Goal: Task Accomplishment & Management: Manage account settings

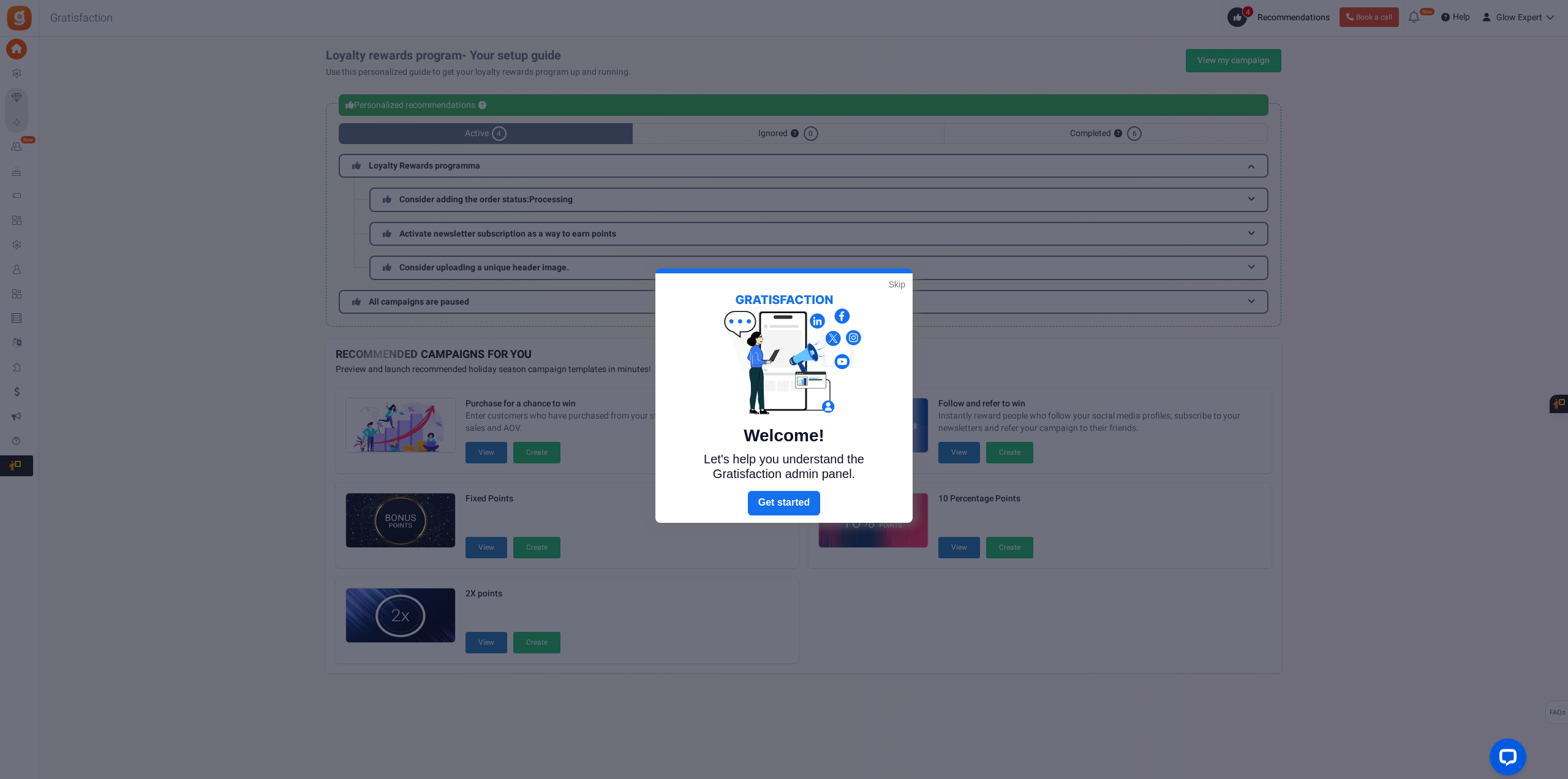
click at [903, 281] on link "Skip" at bounding box center [896, 284] width 16 height 12
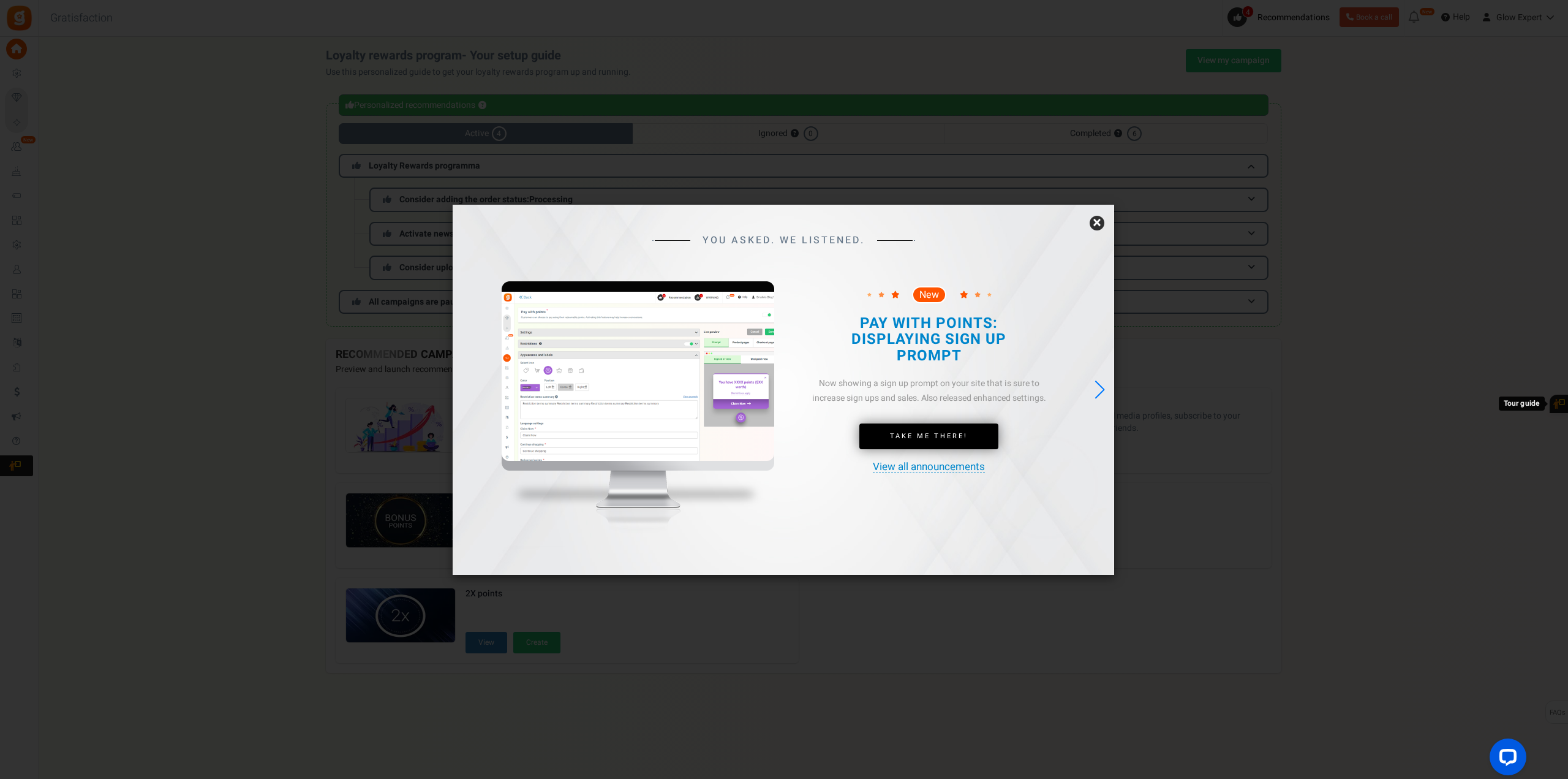
click at [1096, 225] on link "×" at bounding box center [1097, 222] width 15 height 15
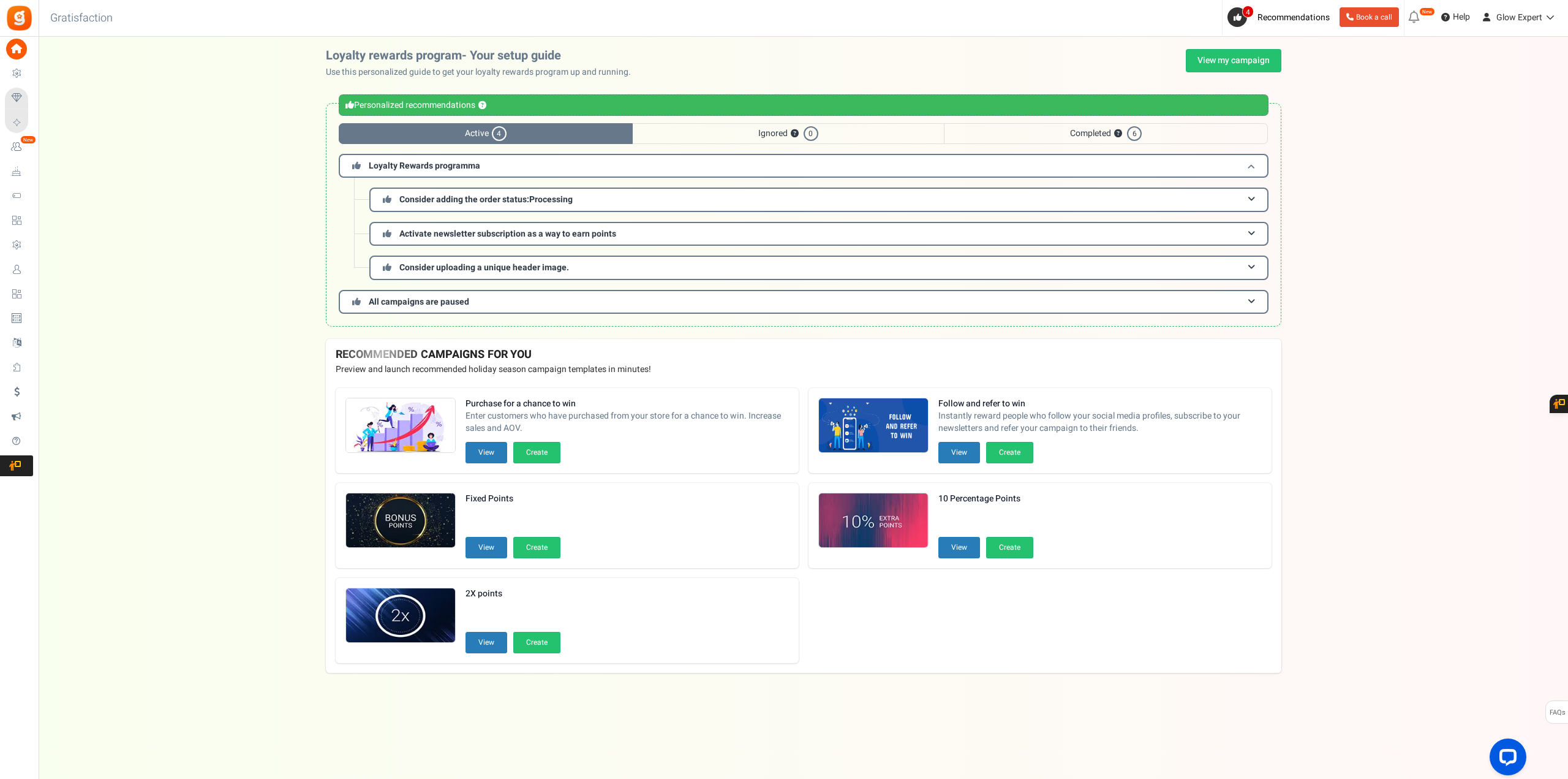
click at [587, 160] on h3 "Loyalty Rewards programma" at bounding box center [804, 165] width 930 height 24
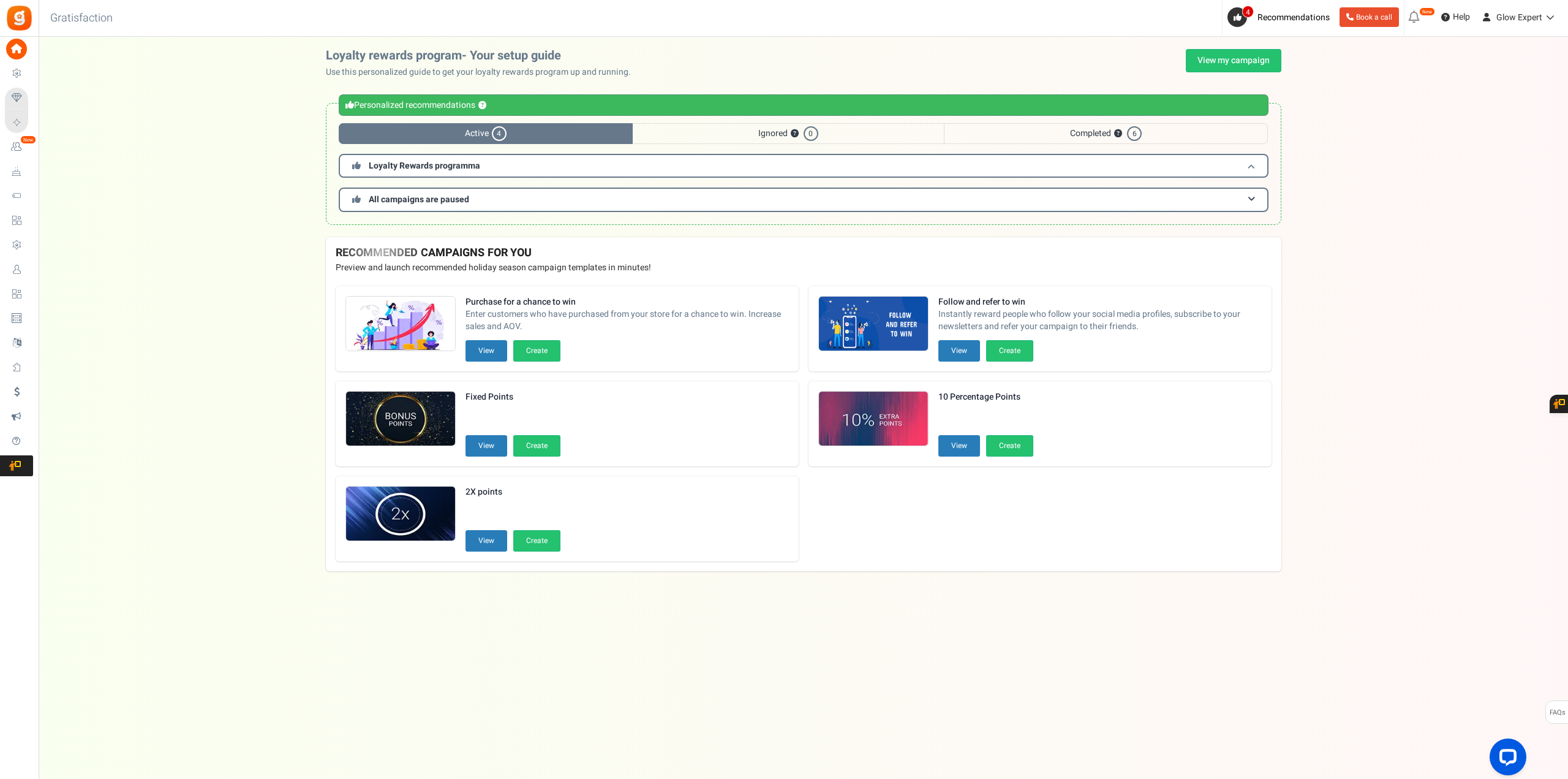
click at [587, 160] on h3 "Loyalty Rewards programma" at bounding box center [804, 165] width 930 height 24
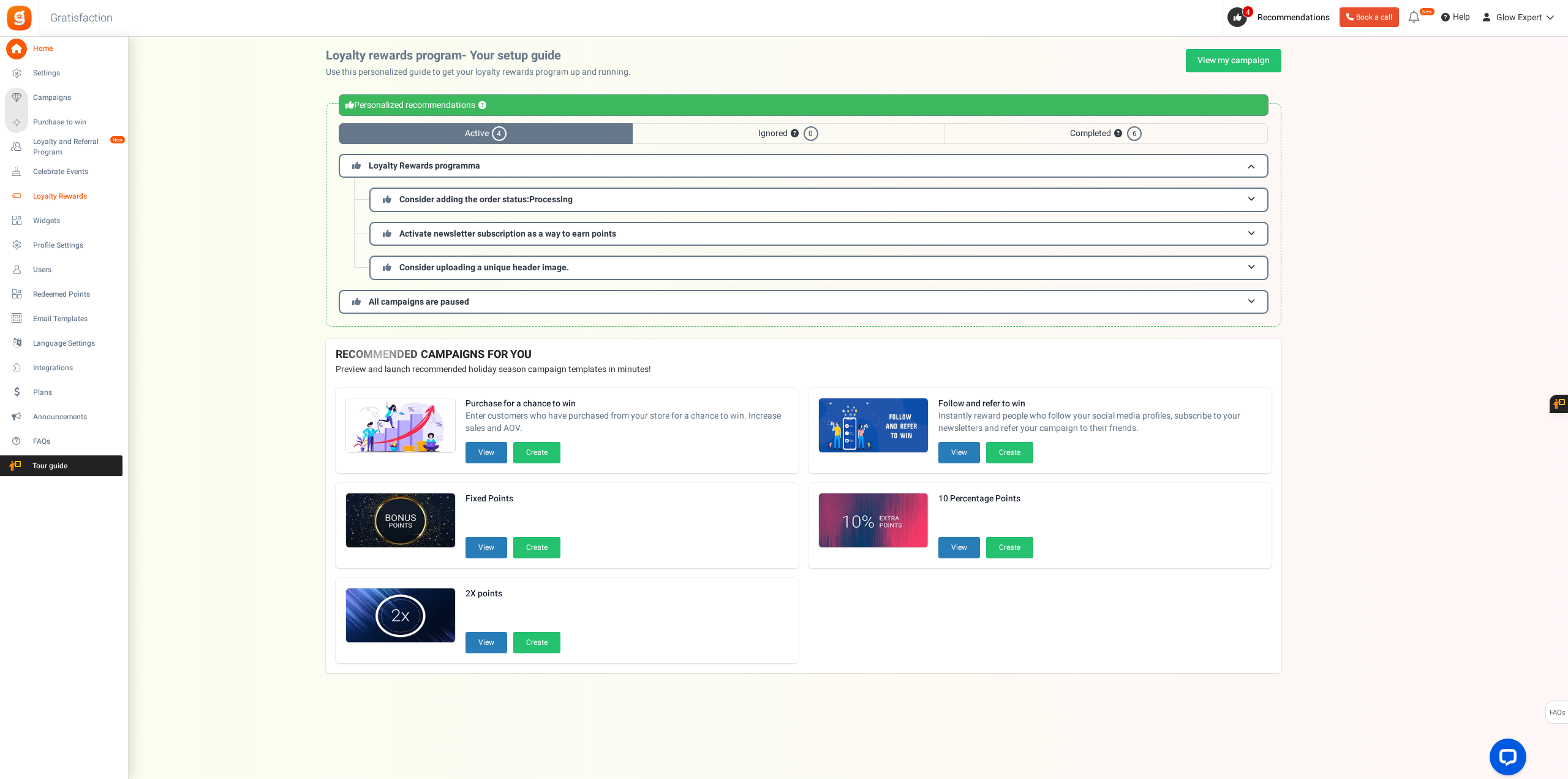
click at [63, 195] on span "Loyalty Rewards" at bounding box center [76, 196] width 86 height 10
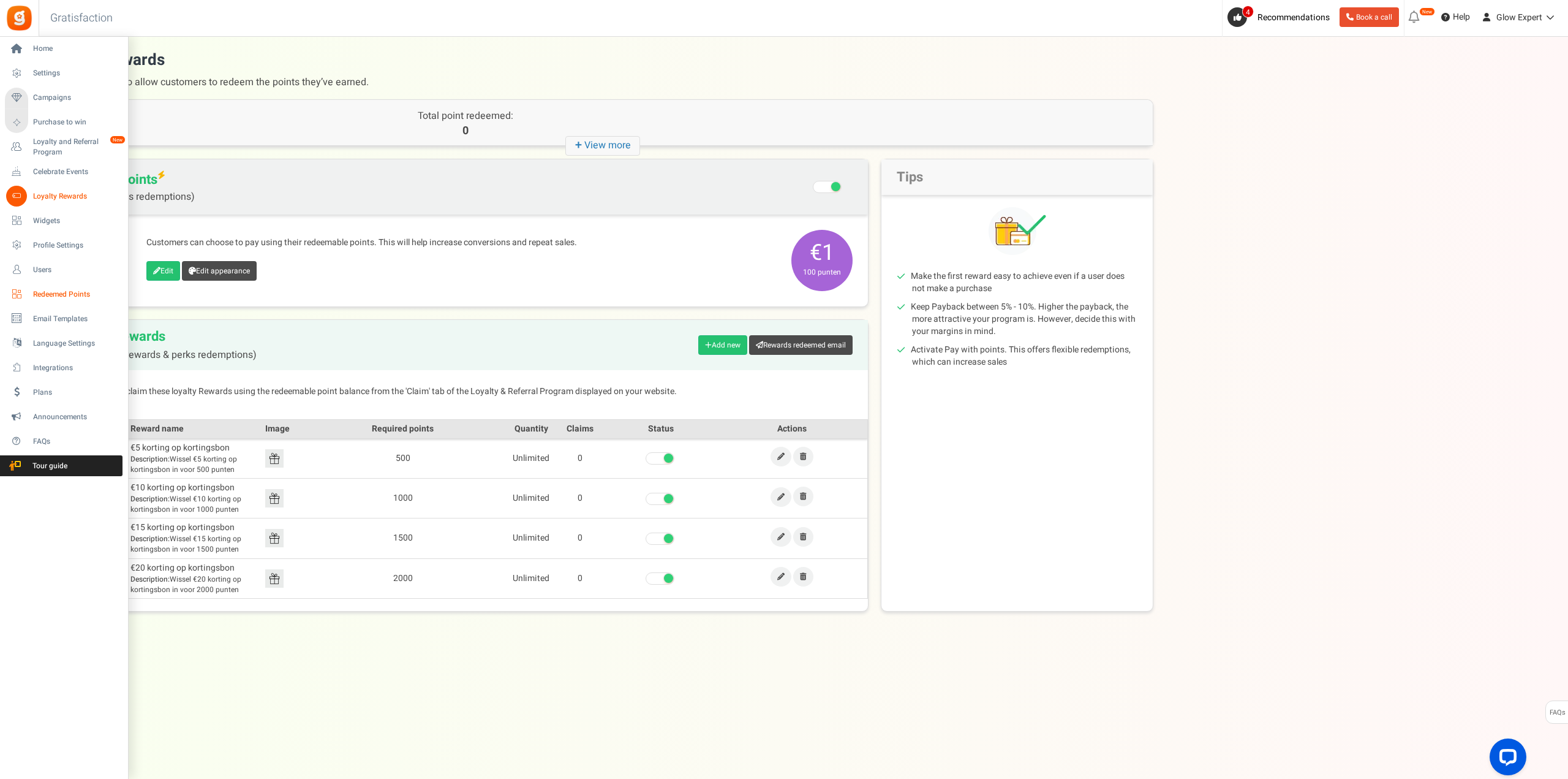
click at [59, 290] on span "Redeemed Points" at bounding box center [76, 294] width 86 height 10
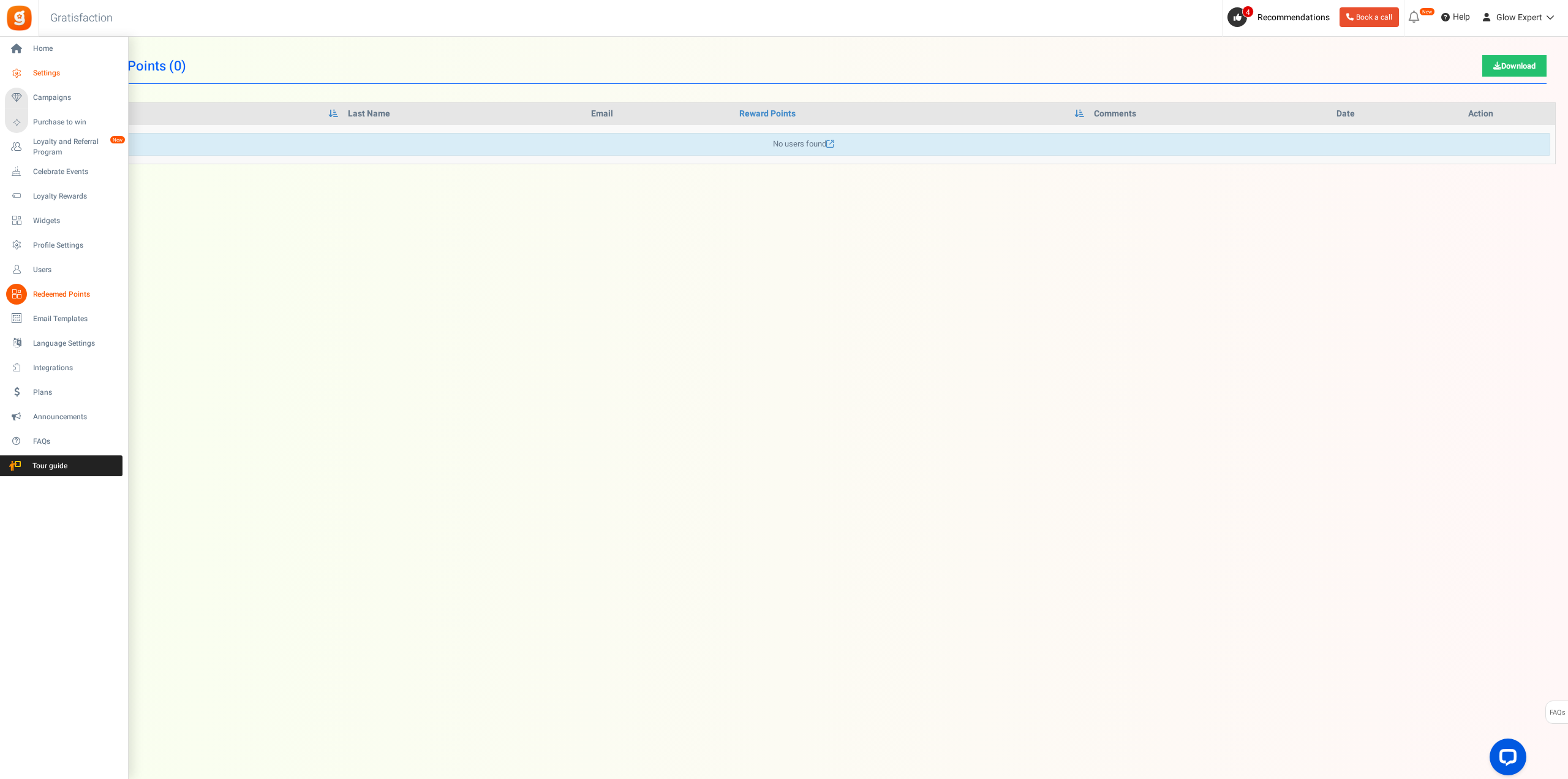
click at [42, 69] on span "Settings" at bounding box center [76, 73] width 86 height 10
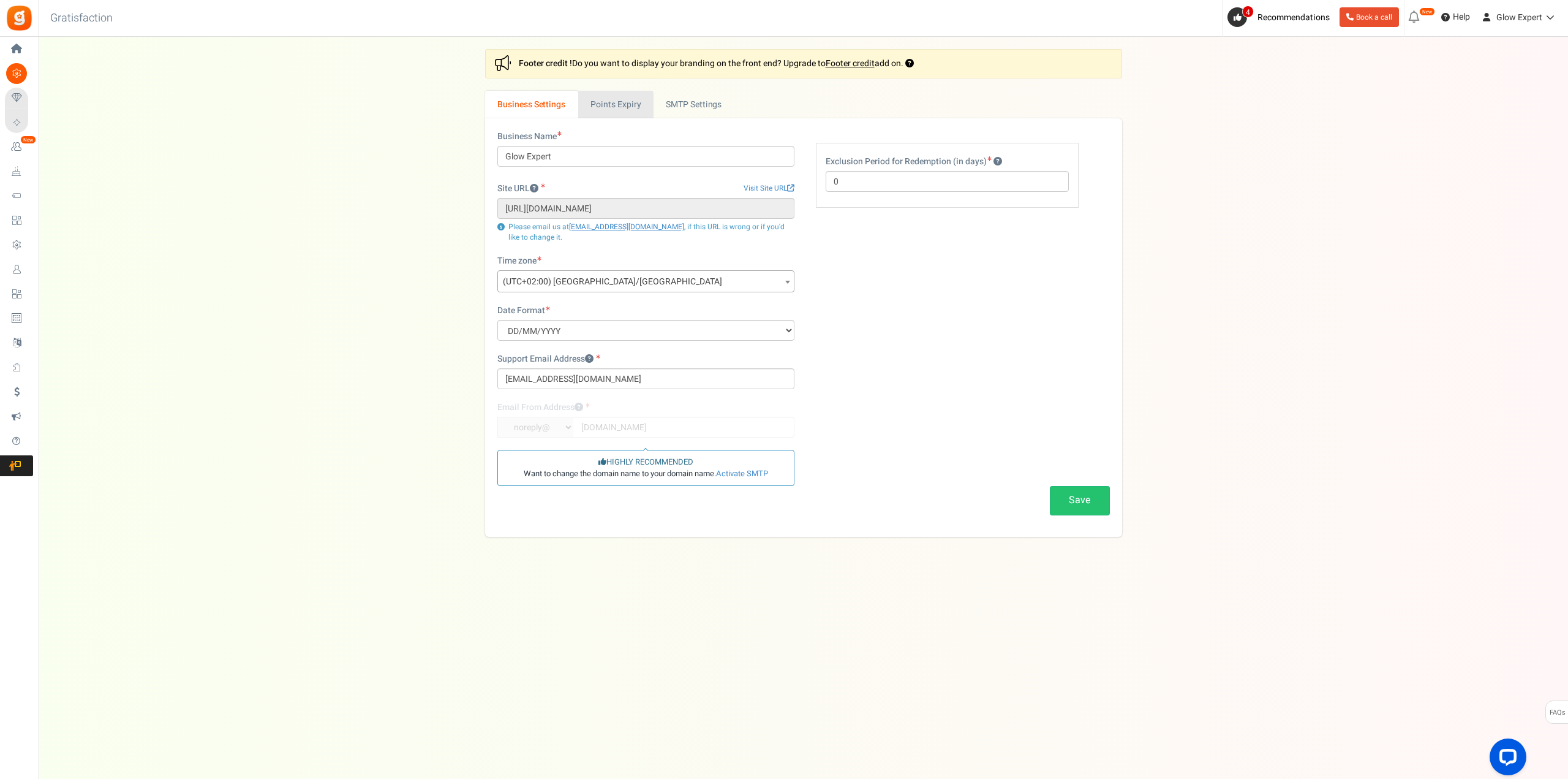
click at [615, 100] on link "Points Expiry" at bounding box center [616, 104] width 76 height 28
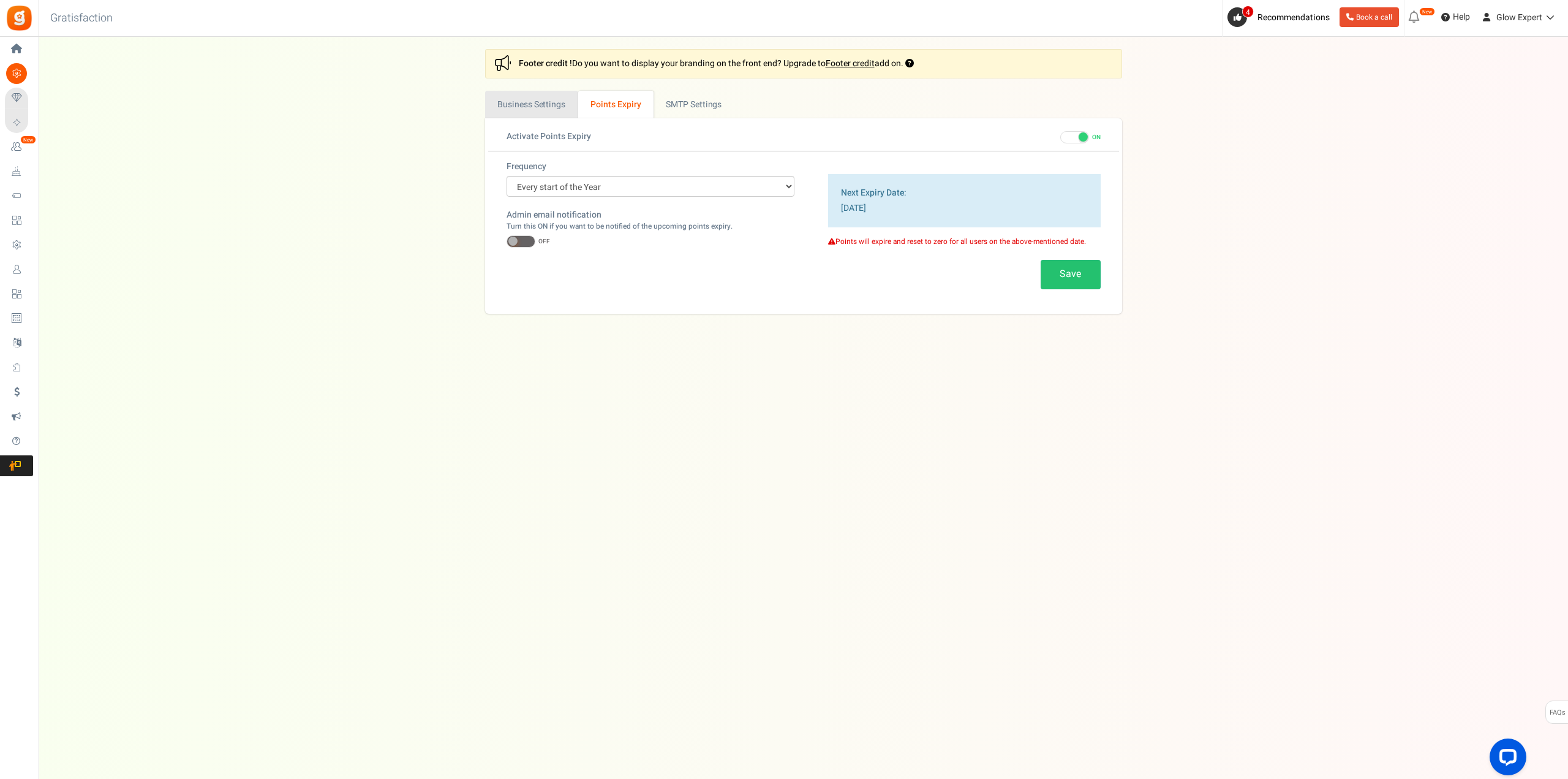
click at [554, 102] on link "Business Settings" at bounding box center [531, 104] width 93 height 28
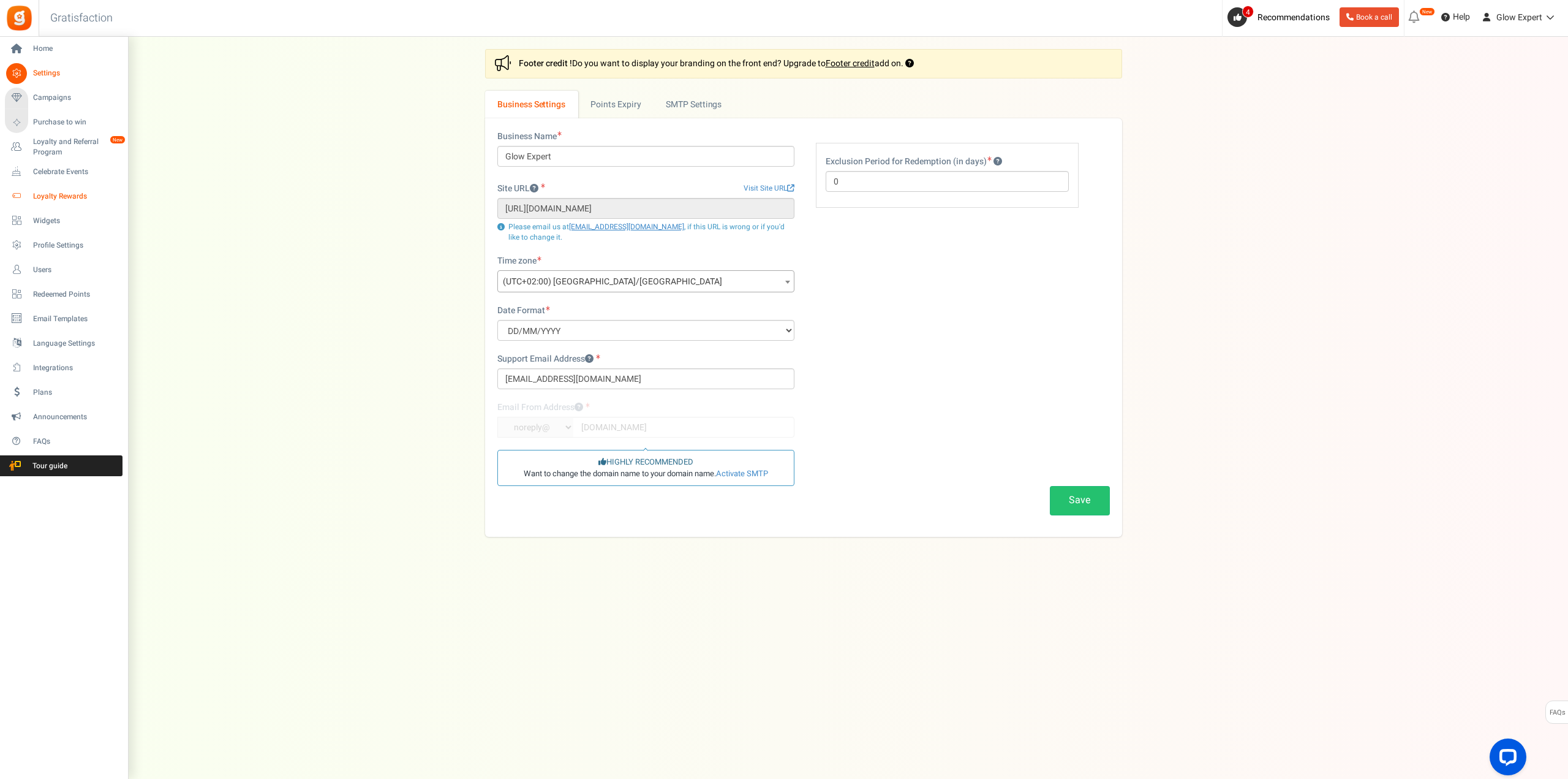
click at [66, 191] on span "Loyalty Rewards" at bounding box center [76, 196] width 86 height 10
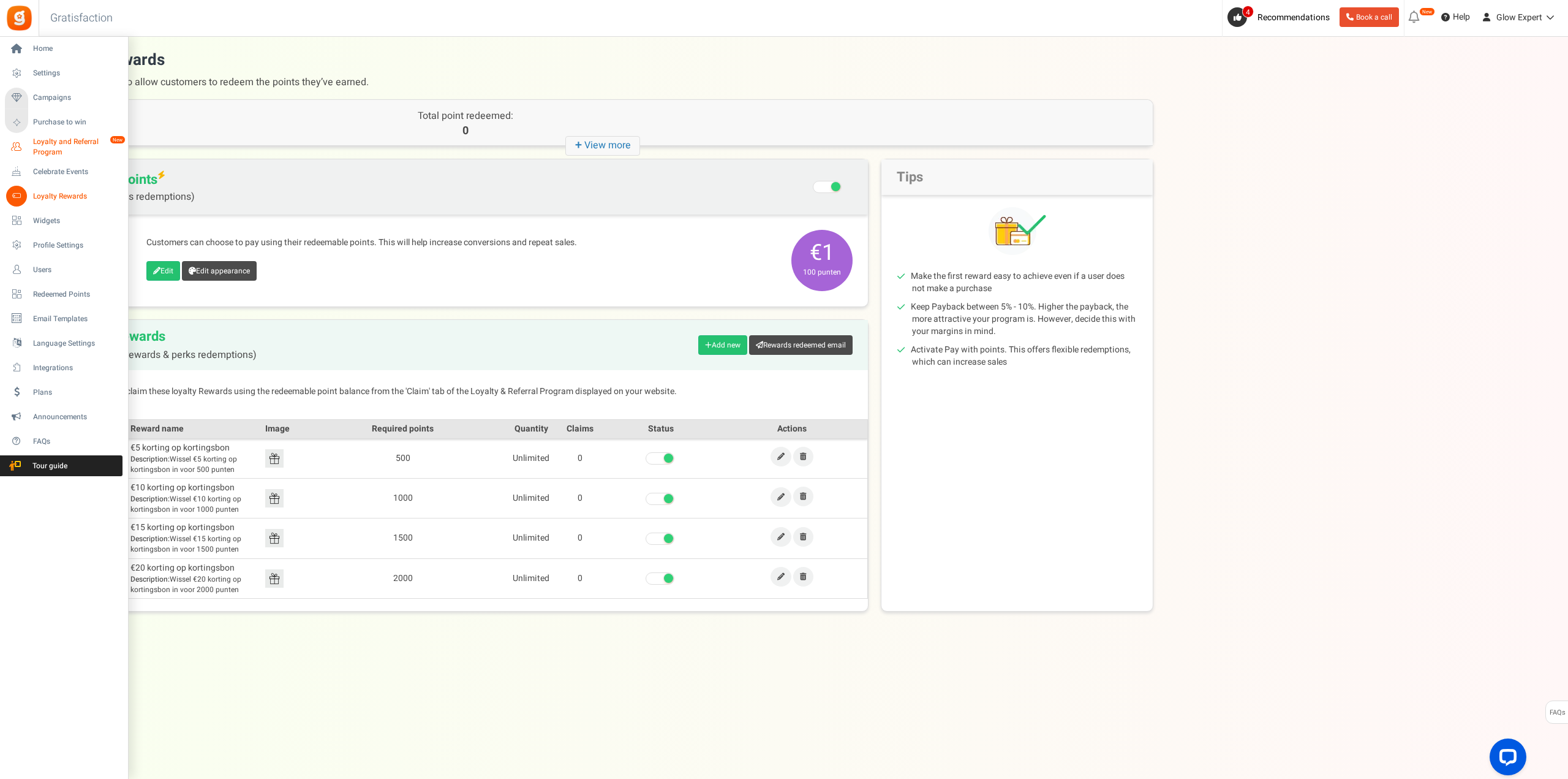
click at [64, 147] on span "Loyalty and Referral Program" at bounding box center [78, 147] width 90 height 21
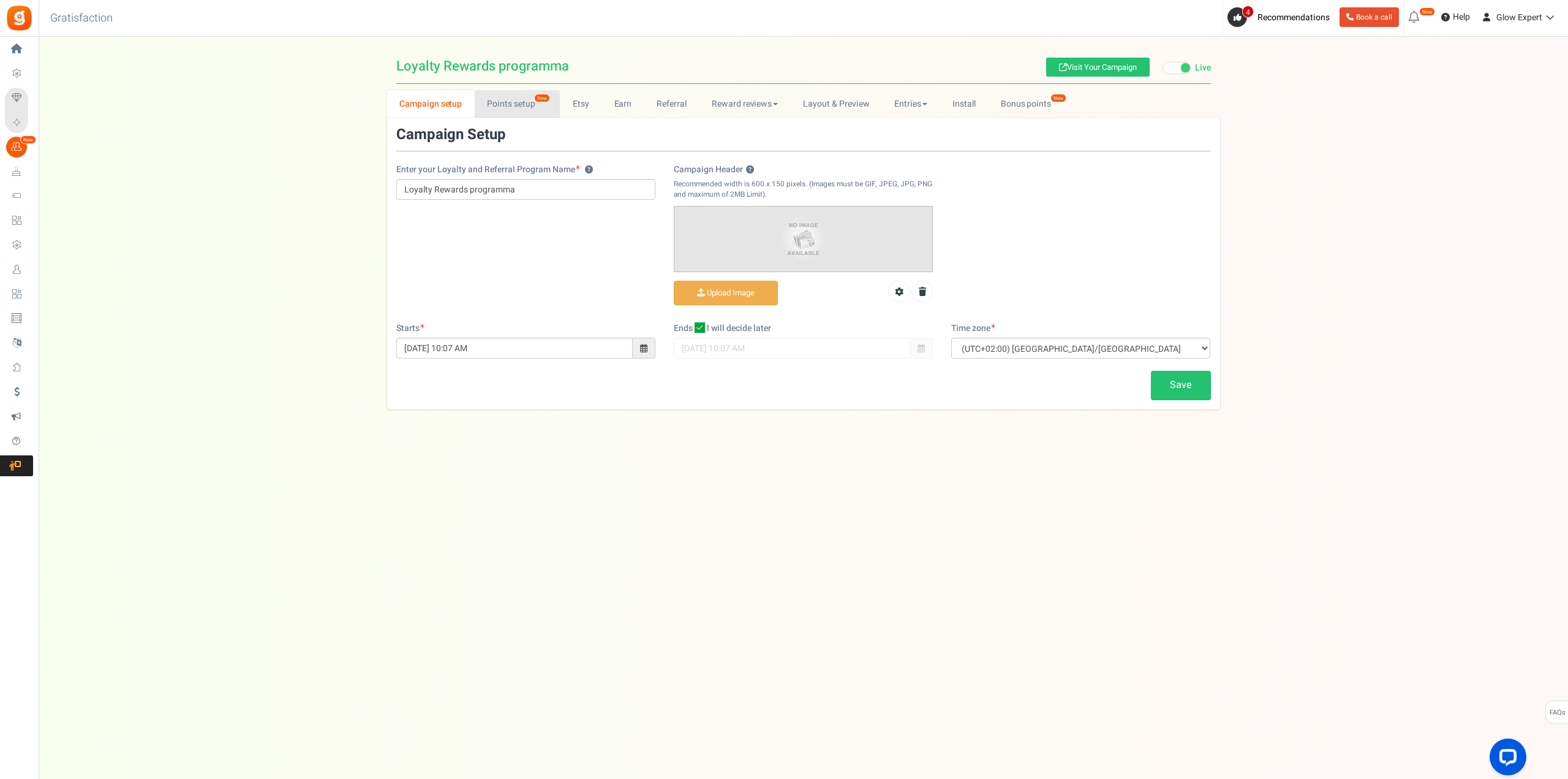
click at [520, 107] on link "Points setup New" at bounding box center [517, 104] width 85 height 28
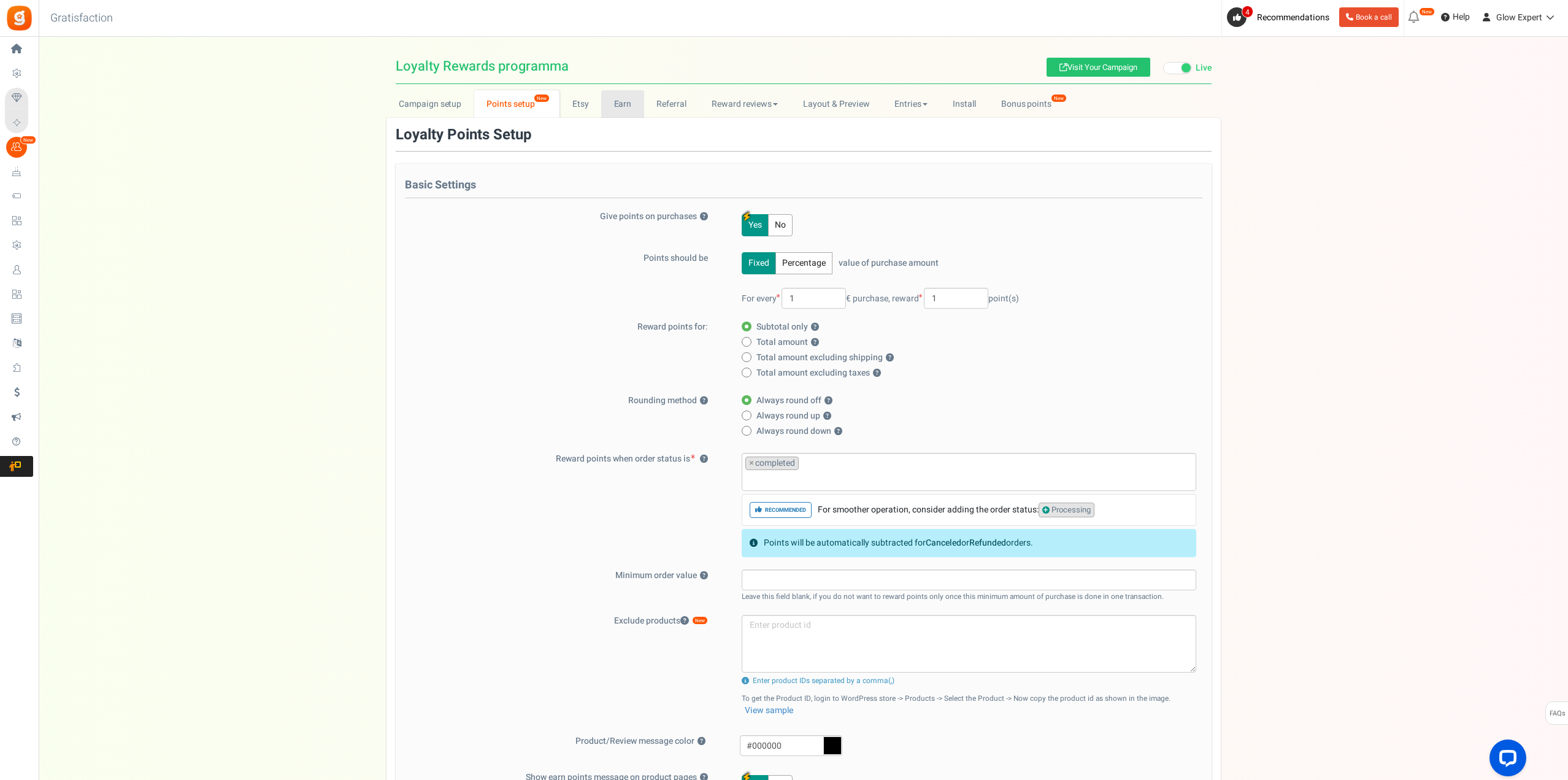
click at [614, 111] on link "Earn" at bounding box center [623, 104] width 43 height 28
